Goal: Task Accomplishment & Management: Use online tool/utility

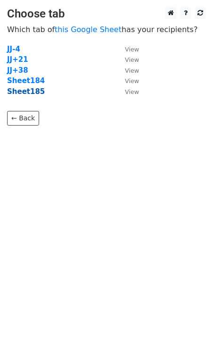
click at [32, 94] on strong "Sheet185" at bounding box center [26, 91] width 38 height 8
